Goal: Transaction & Acquisition: Purchase product/service

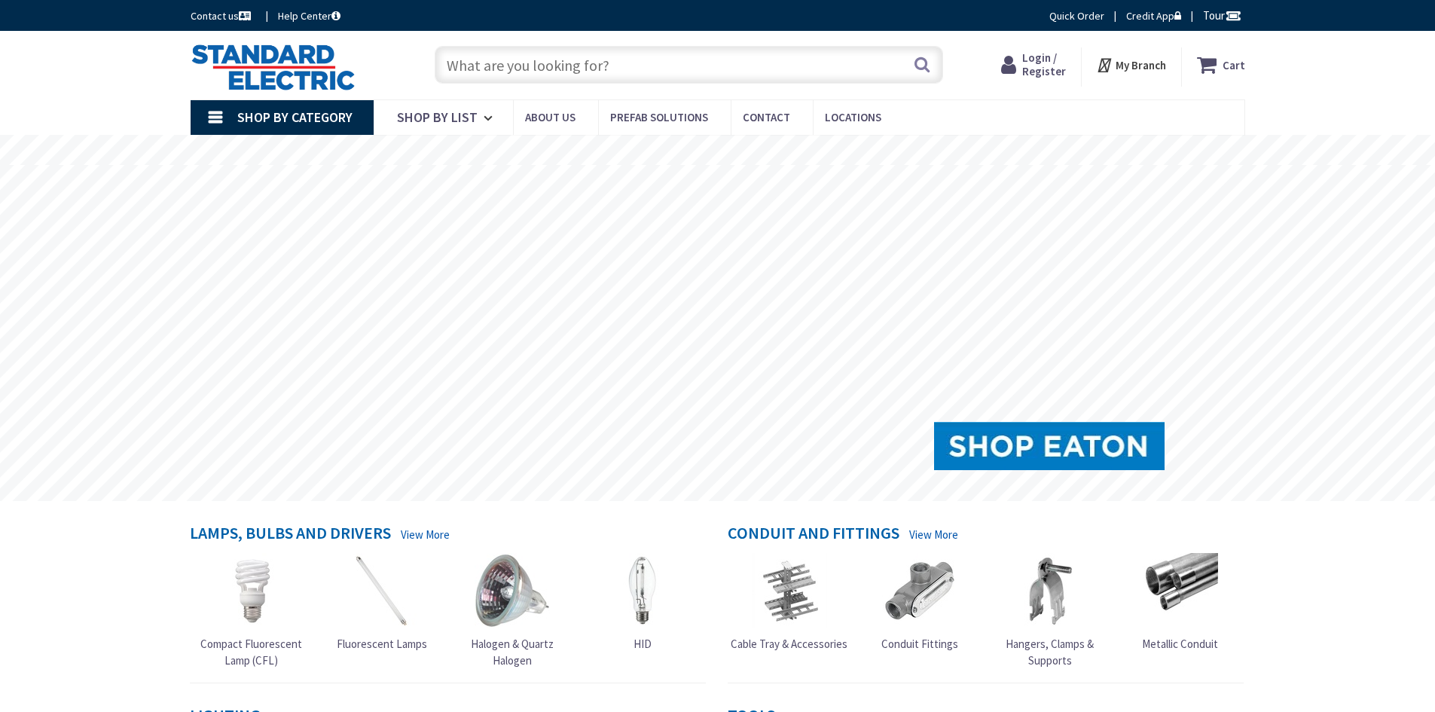
click at [471, 62] on input "text" at bounding box center [689, 65] width 508 height 38
type input "[GEOGRAPHIC_DATA], [GEOGRAPHIC_DATA]"
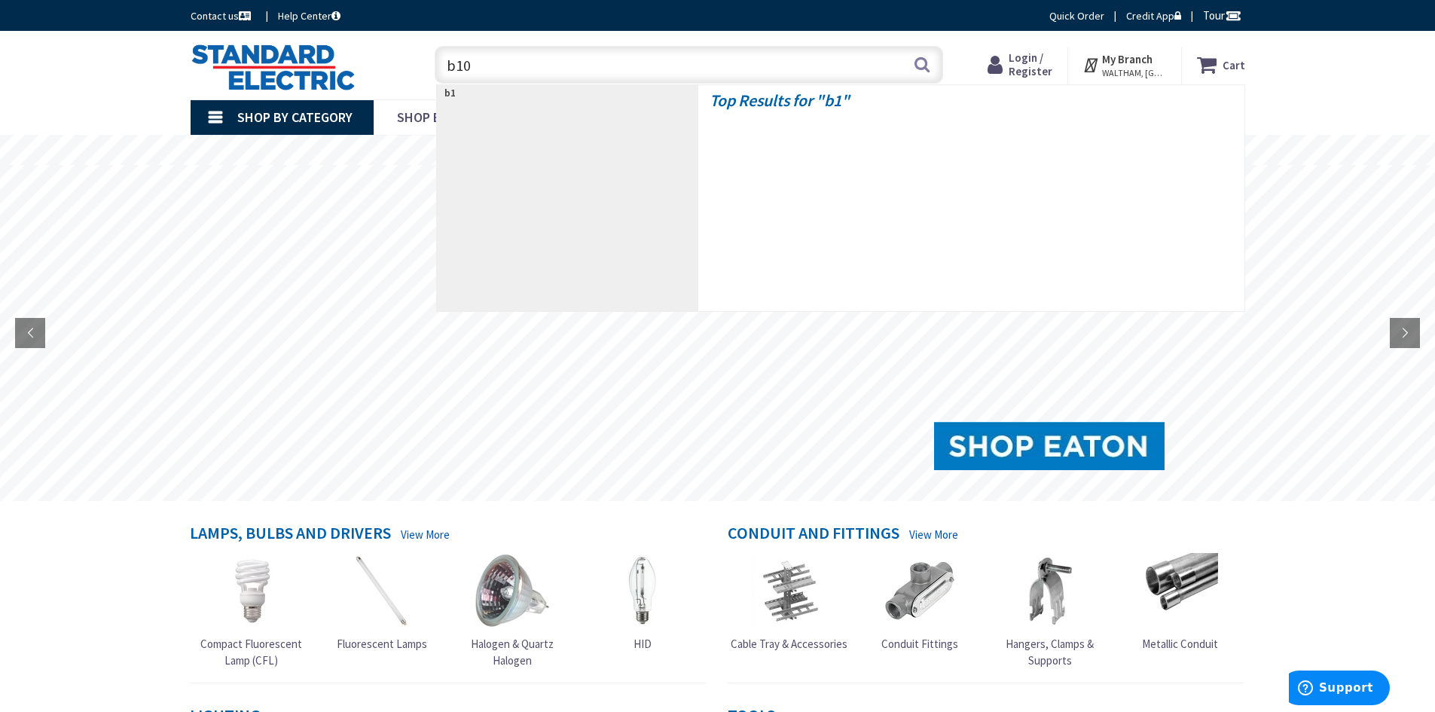
type input "b100"
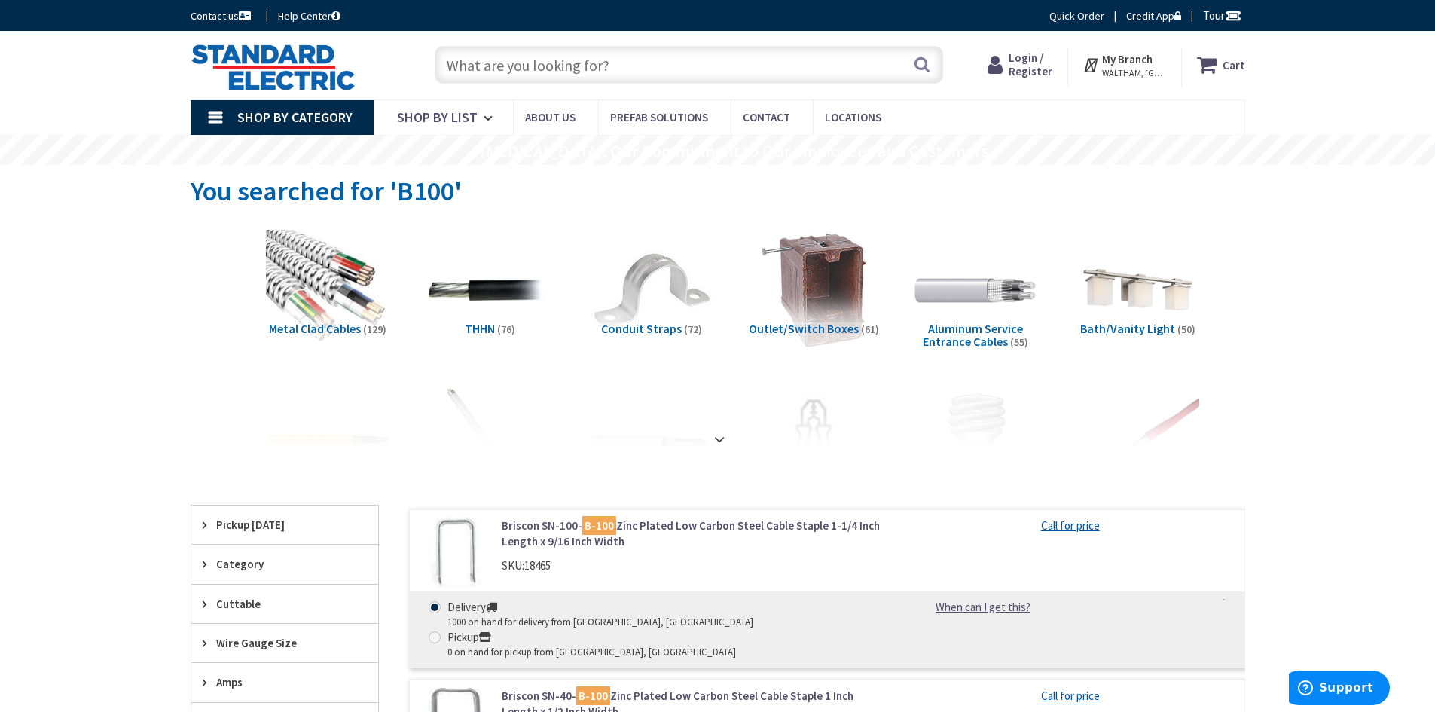
click at [462, 73] on input "text" at bounding box center [689, 65] width 508 height 38
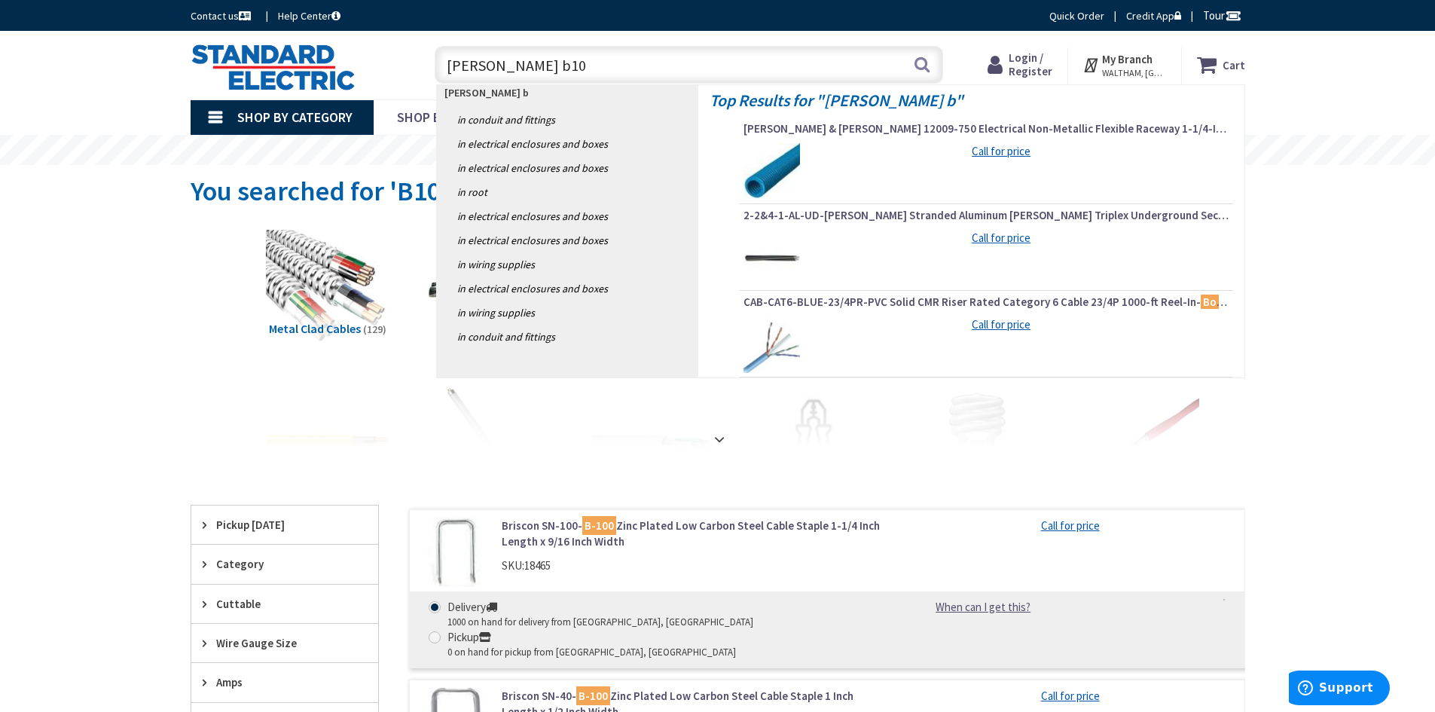
type input "[PERSON_NAME] b100"
